Goal: Task Accomplishment & Management: Manage account settings

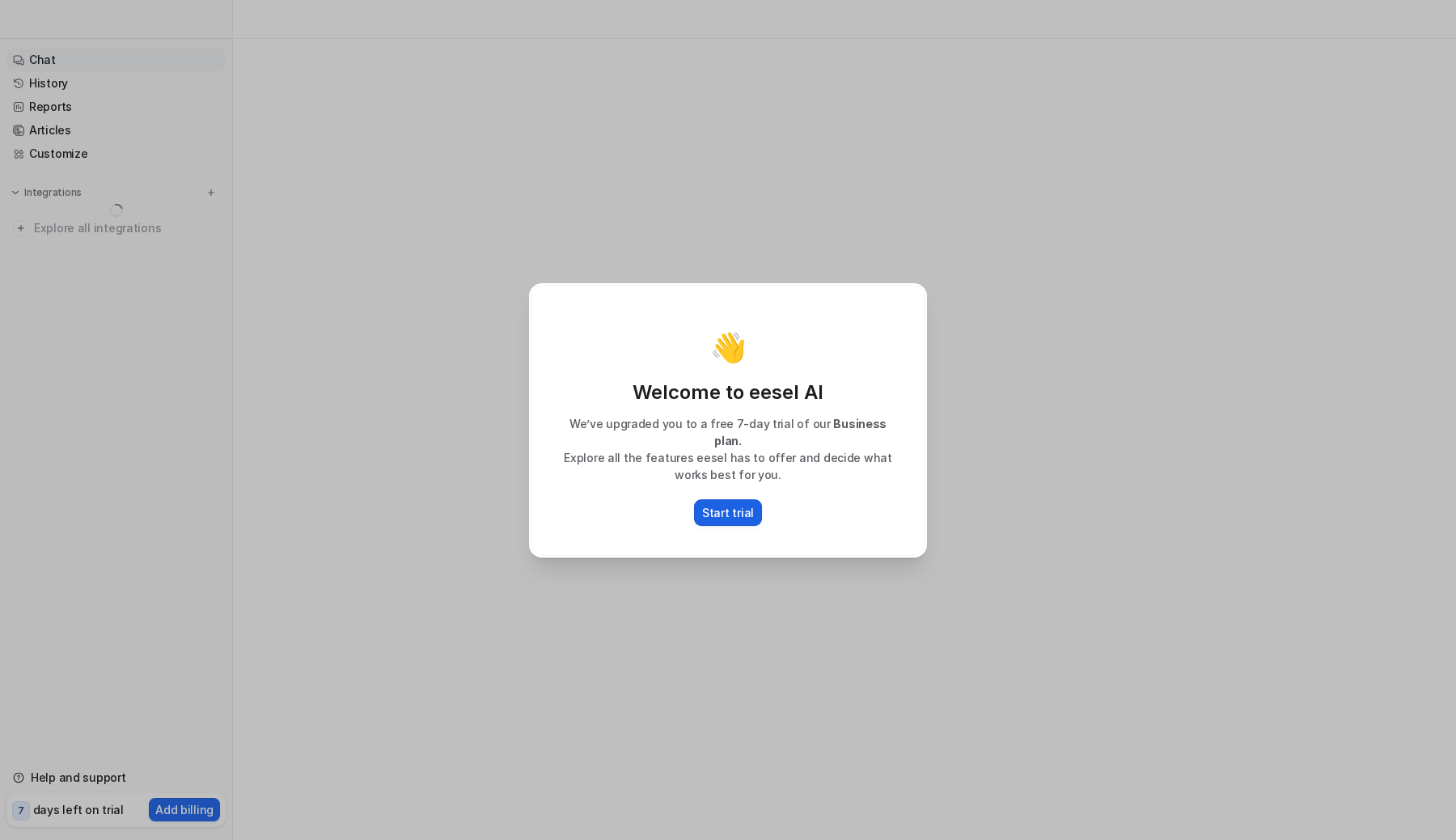
click at [713, 507] on p "Start trial" at bounding box center [728, 512] width 52 height 17
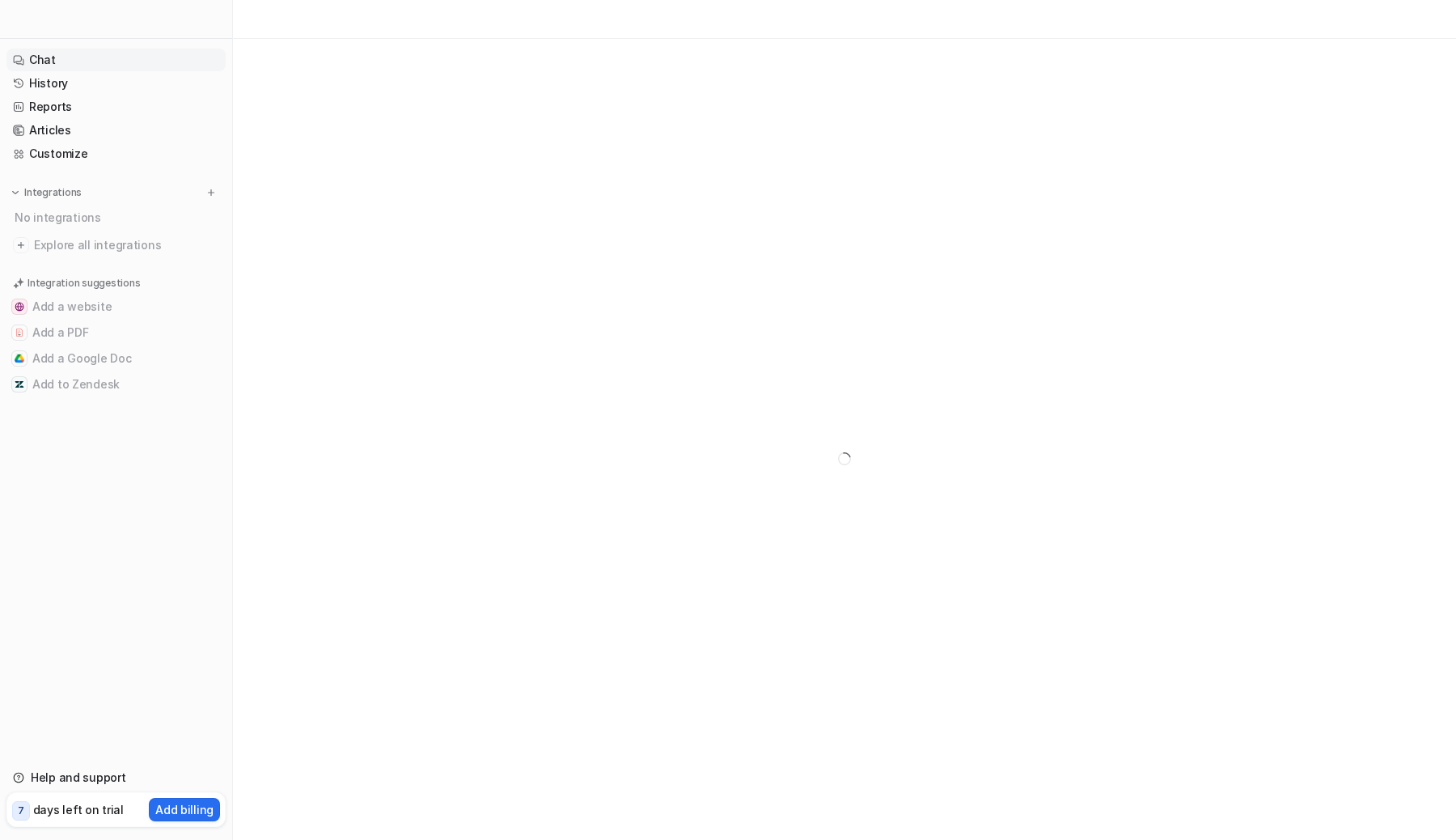
click at [58, 67] on link "Chat" at bounding box center [116, 59] width 219 height 23
click at [393, 394] on div at bounding box center [844, 459] width 1223 height 840
click at [171, 810] on p "Add billing" at bounding box center [184, 809] width 58 height 17
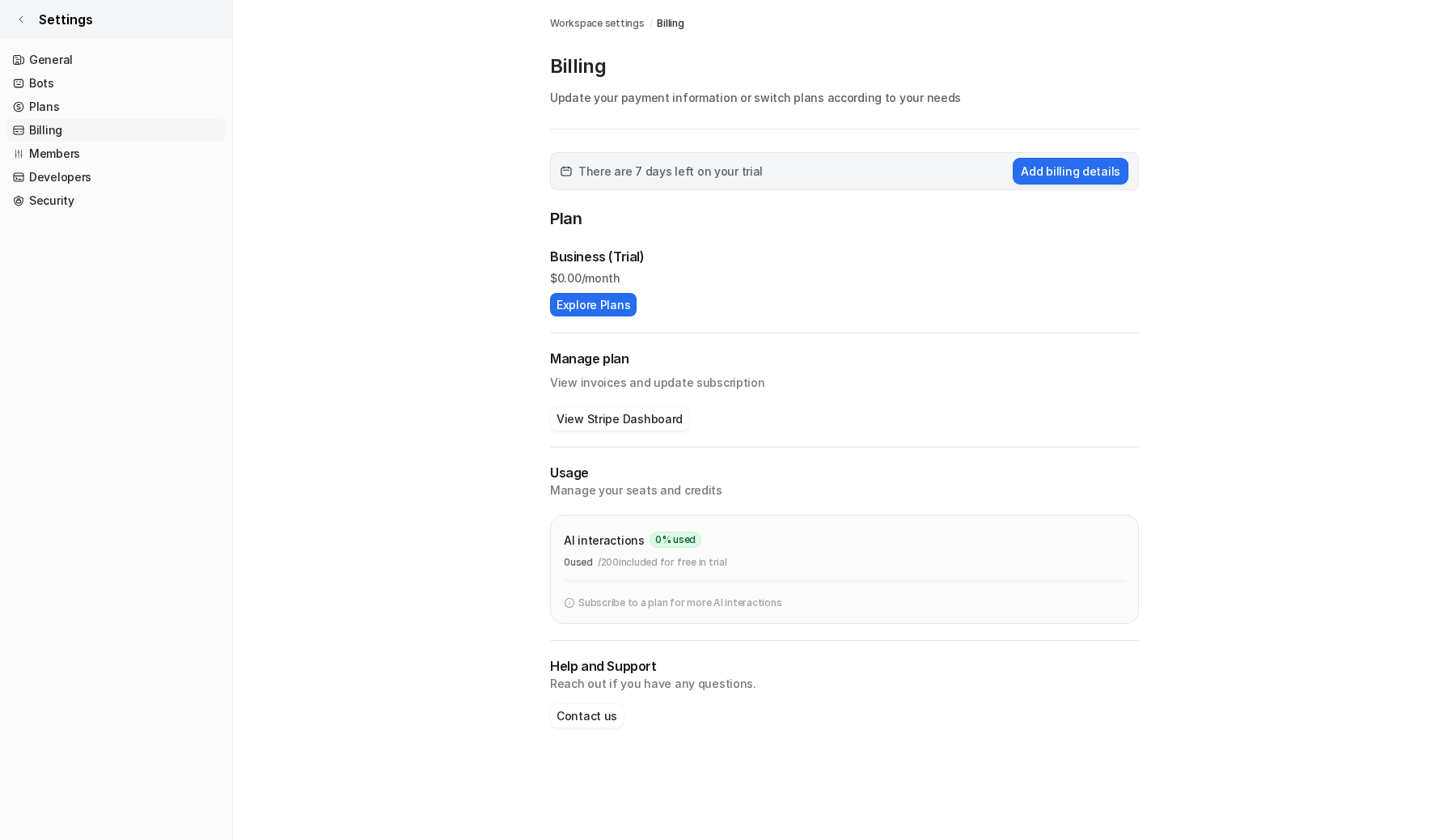
click at [21, 15] on icon at bounding box center [21, 19] width 10 height 10
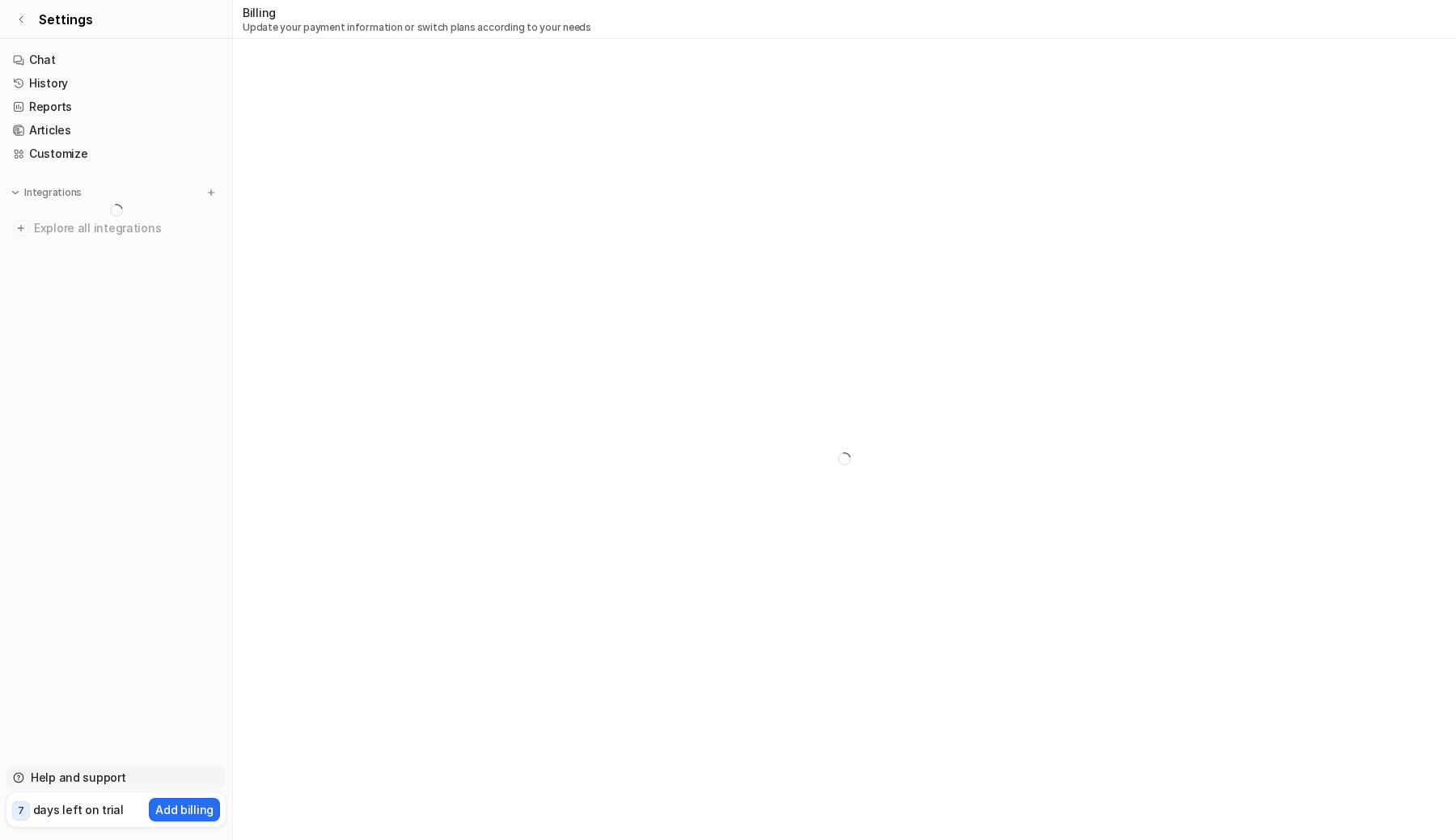
click at [90, 782] on link "Help and support" at bounding box center [116, 777] width 219 height 23
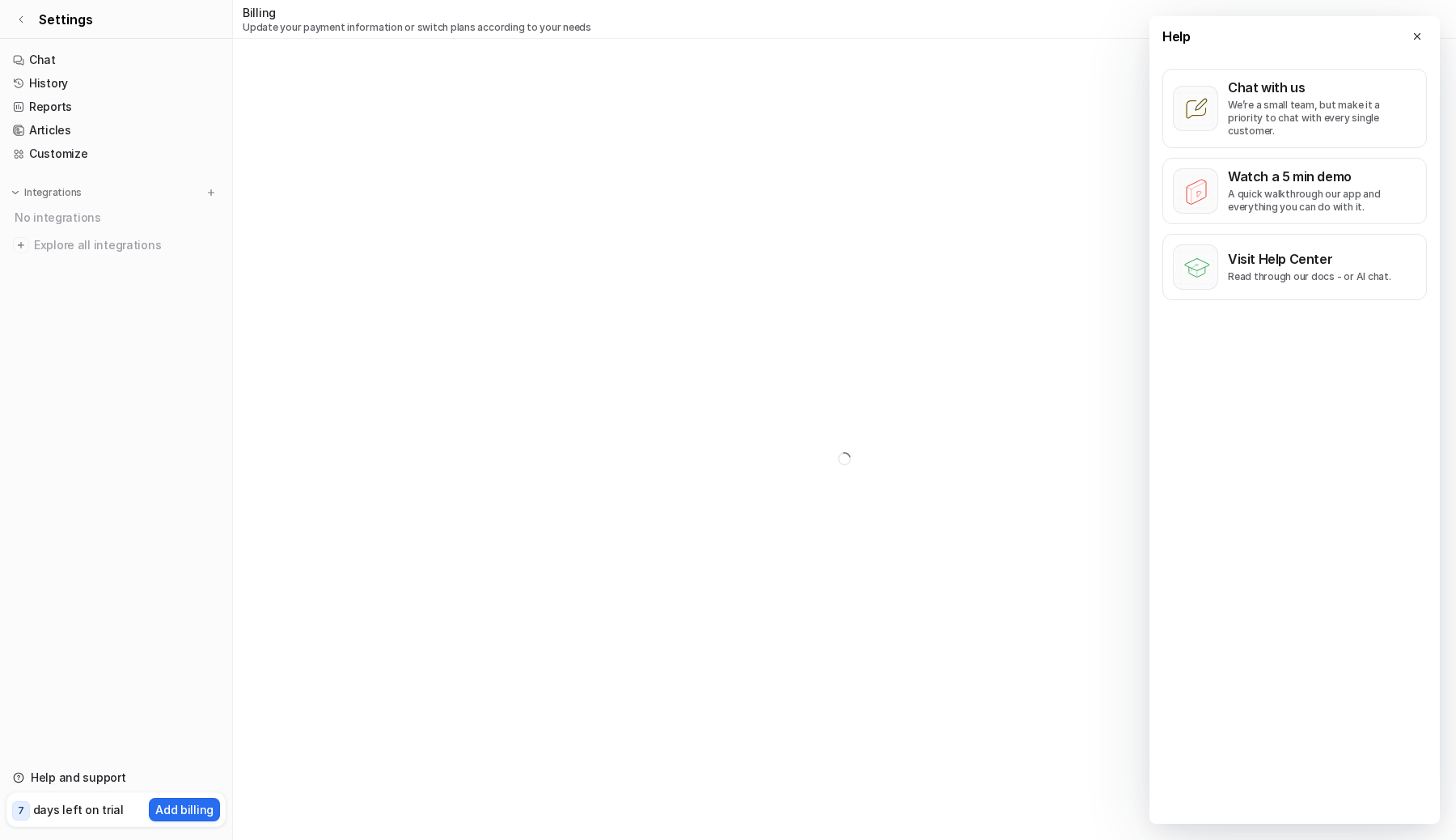
click at [600, 444] on div at bounding box center [844, 459] width 1223 height 840
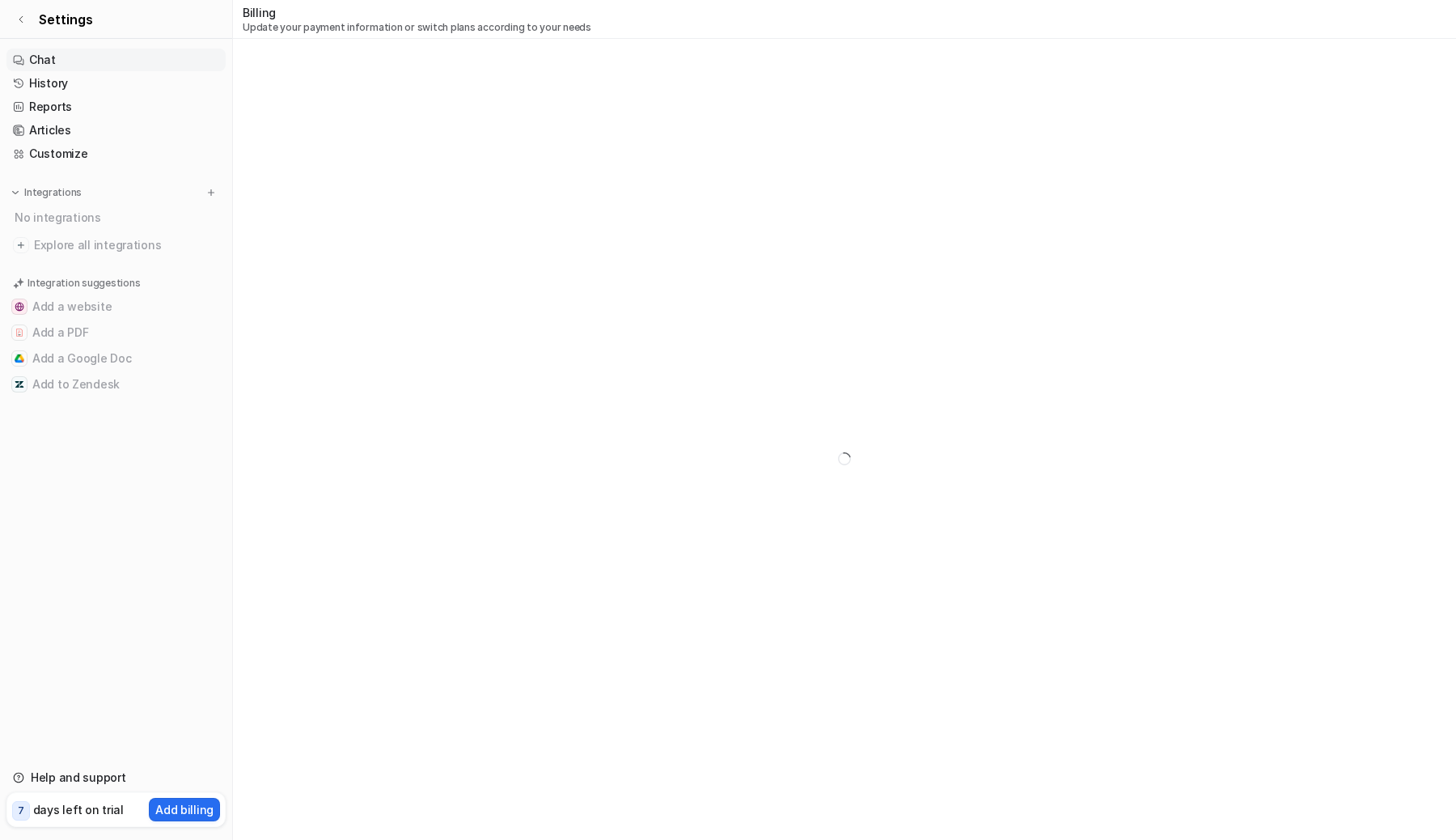
click at [120, 60] on link "Chat" at bounding box center [116, 59] width 219 height 23
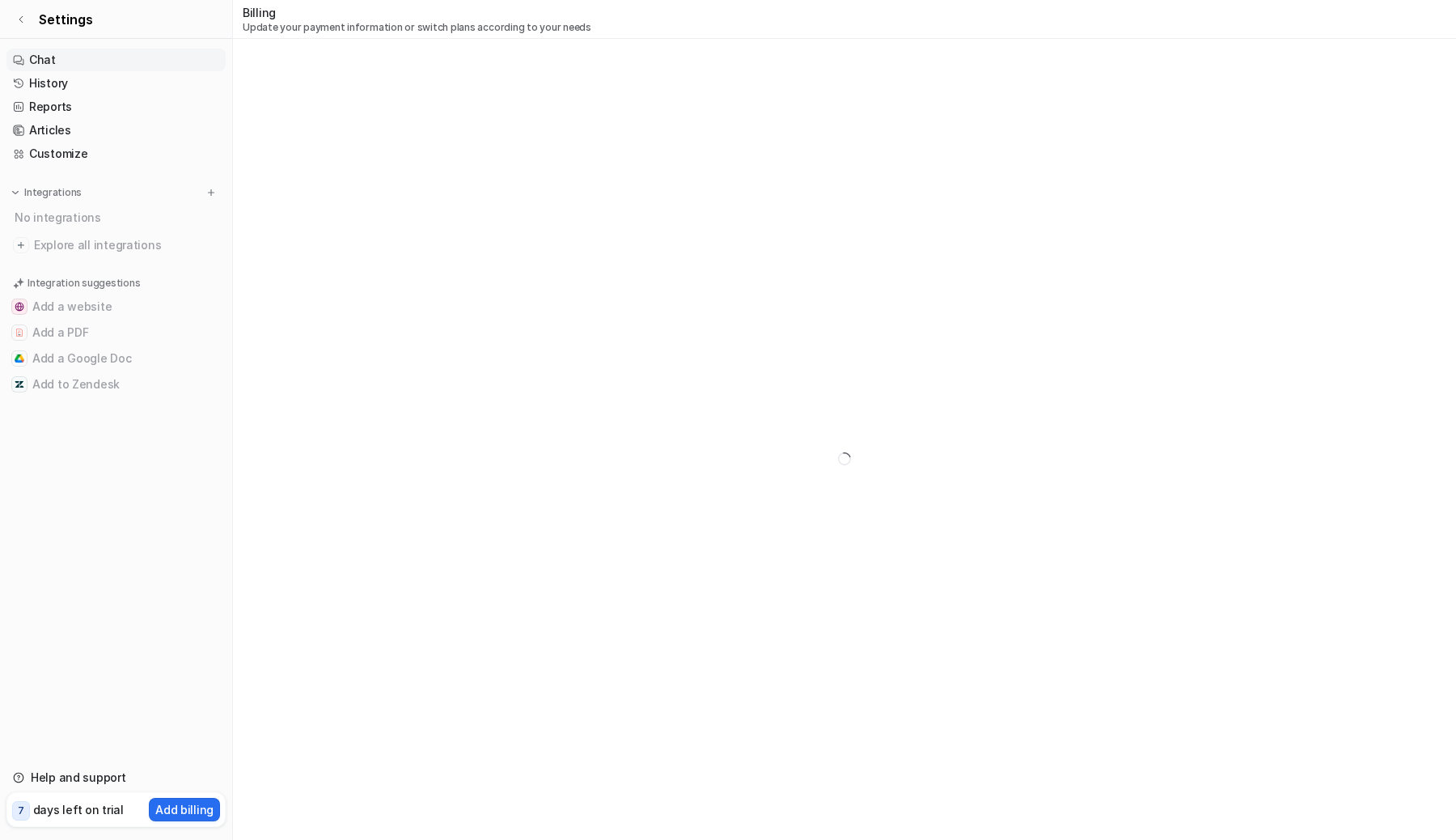
click at [120, 60] on link "Chat" at bounding box center [116, 59] width 219 height 23
